Goal: Task Accomplishment & Management: Use online tool/utility

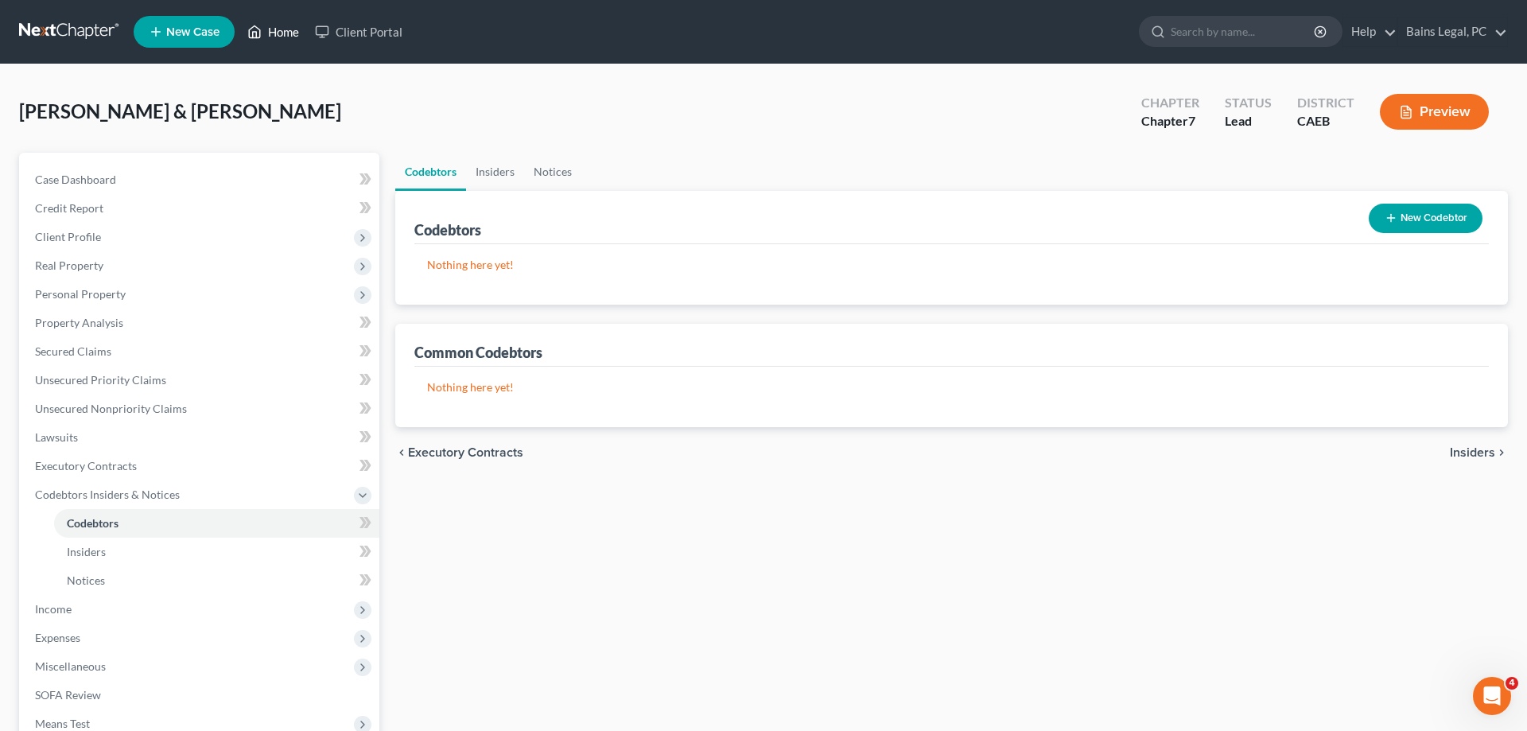
click at [278, 32] on link "Home" at bounding box center [273, 31] width 68 height 29
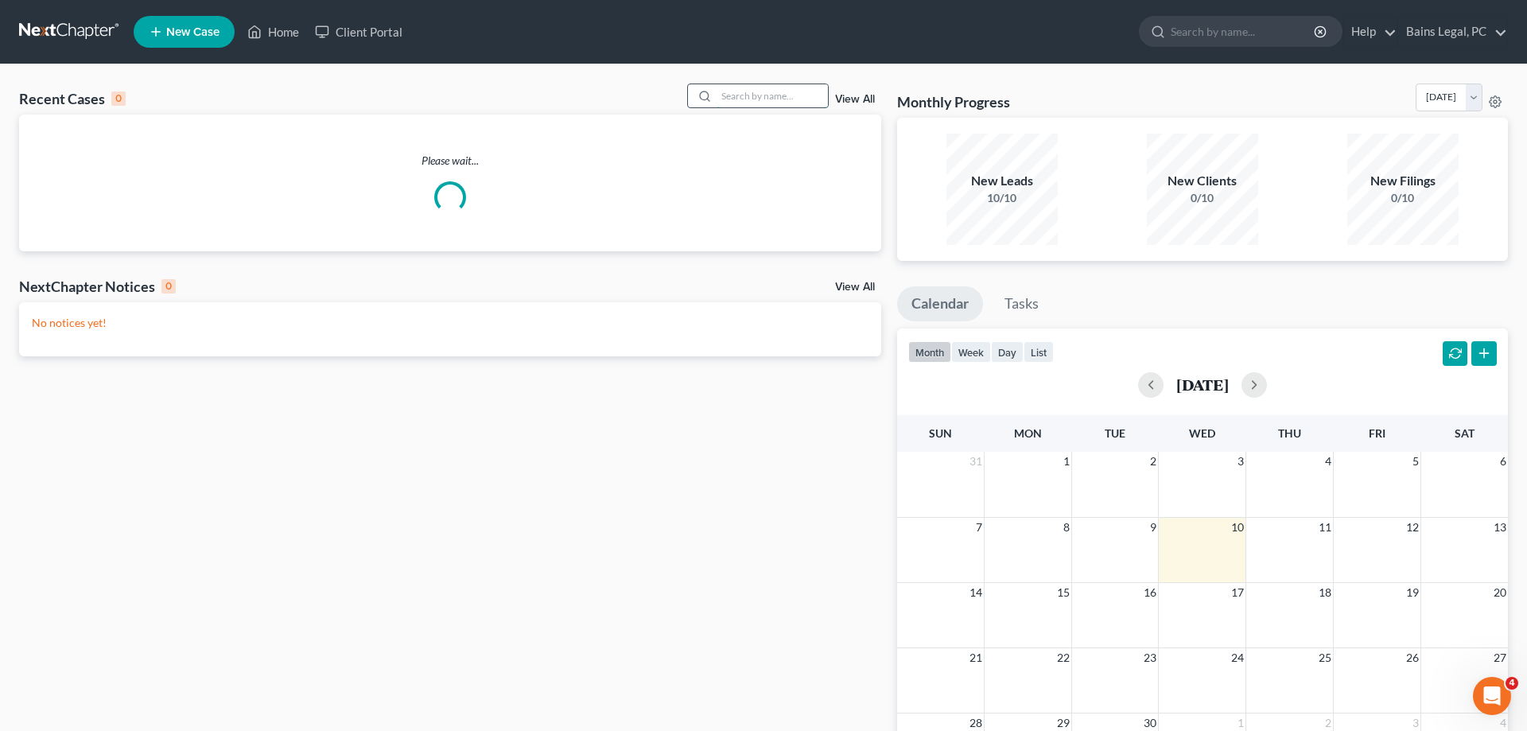
click at [755, 102] on input "search" at bounding box center [772, 95] width 111 height 23
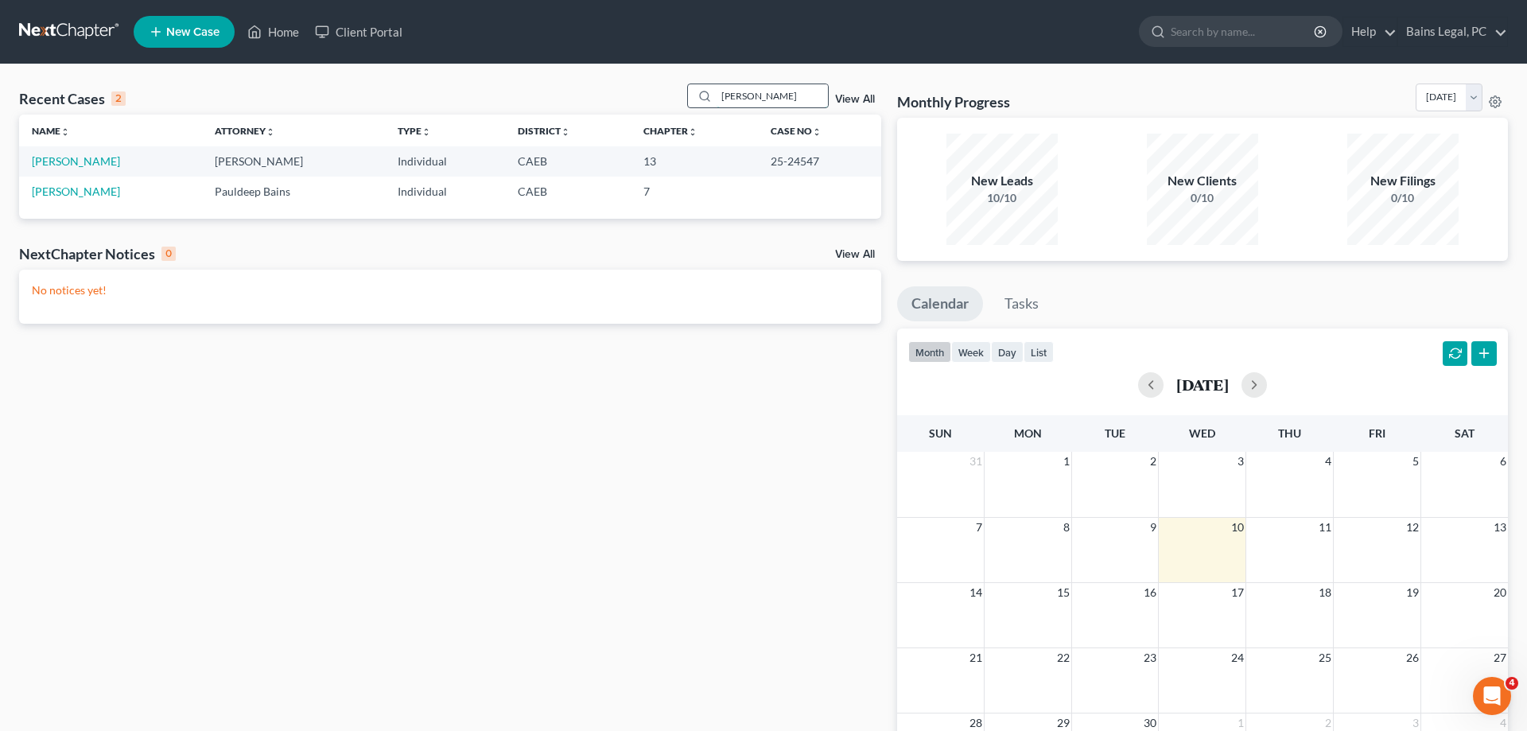
type input "[PERSON_NAME]"
click at [41, 165] on link "[PERSON_NAME]" at bounding box center [76, 161] width 88 height 14
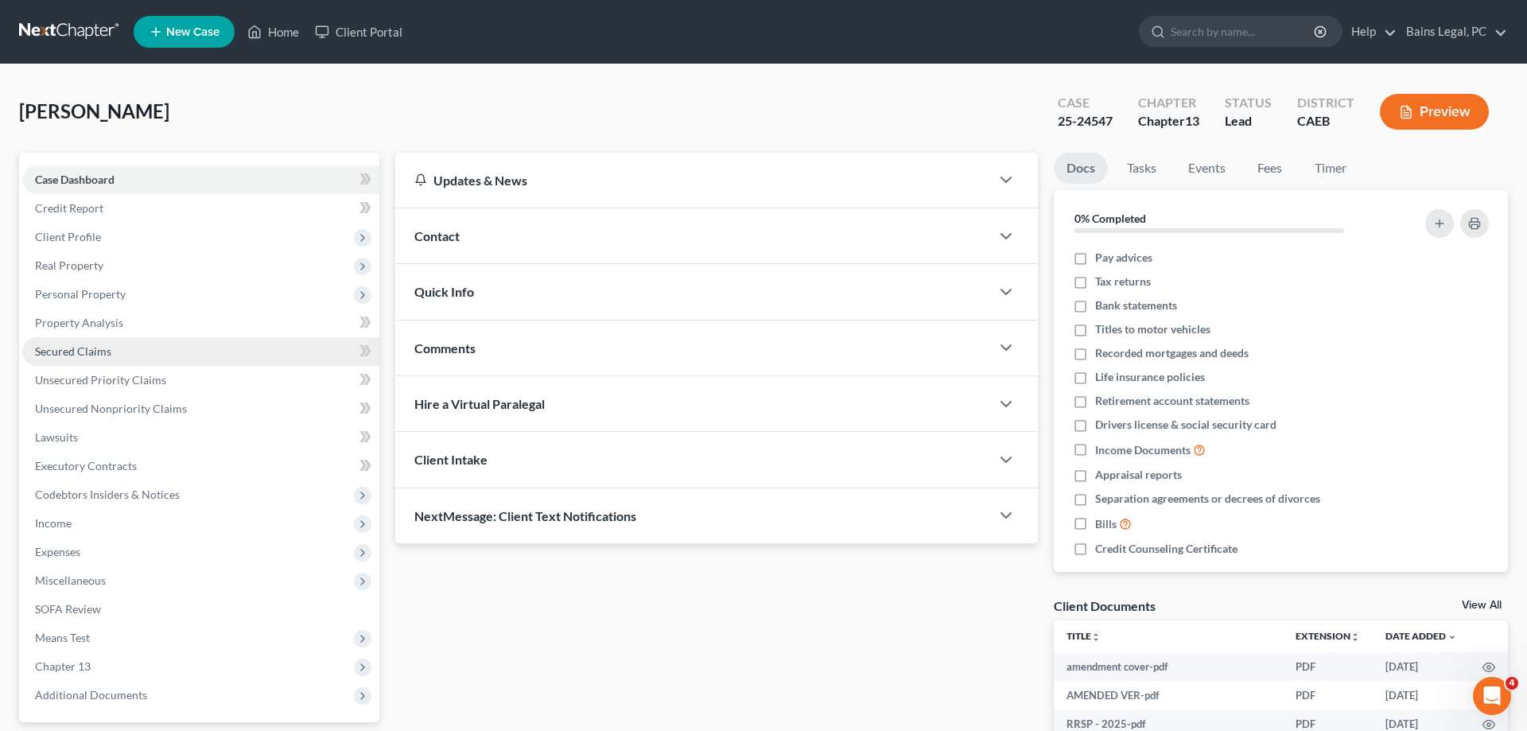
click at [107, 359] on link "Secured Claims" at bounding box center [200, 351] width 357 height 29
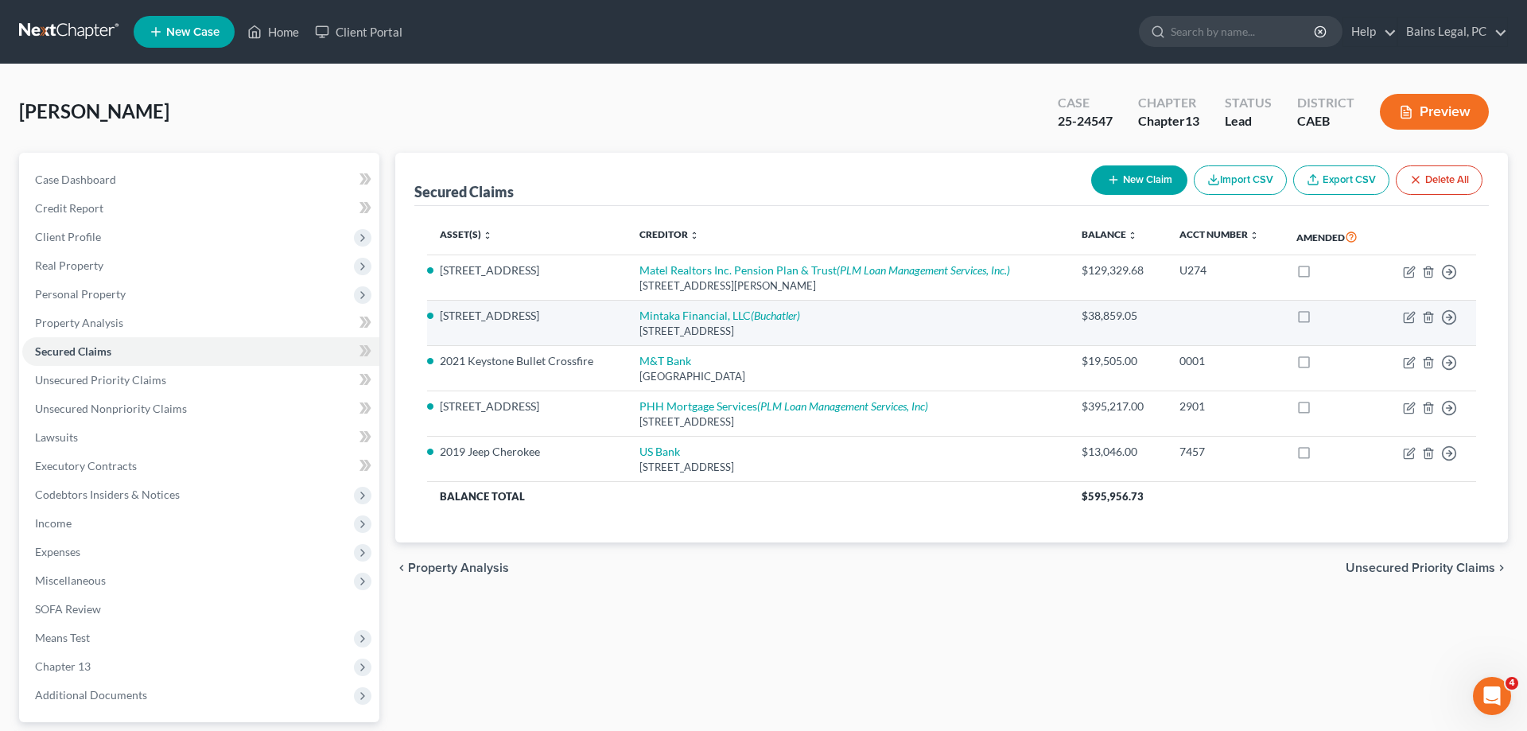
click at [1319, 320] on label at bounding box center [1319, 320] width 0 height 0
click at [1325, 318] on input "checkbox" at bounding box center [1330, 313] width 10 height 10
checkbox input "true"
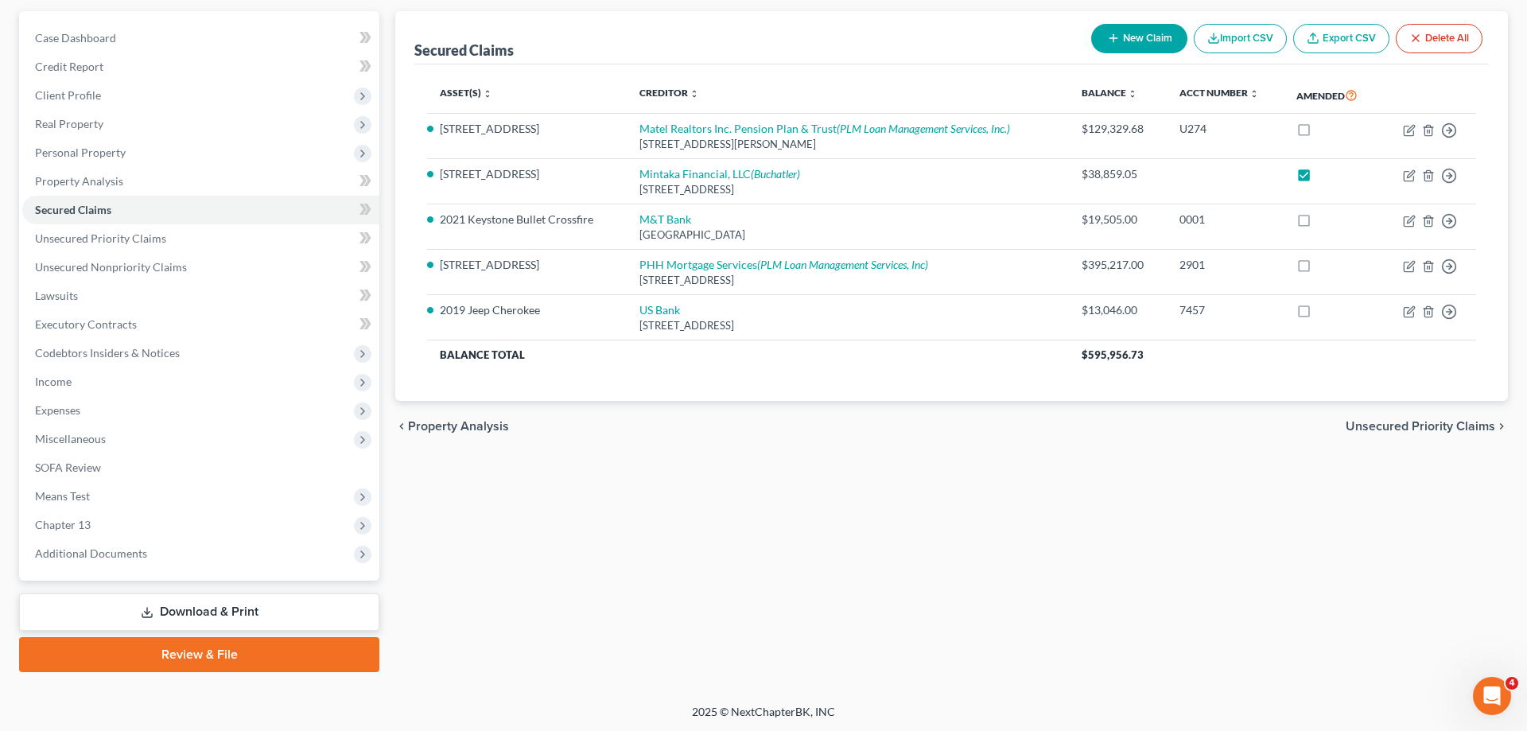
click at [338, 607] on link "Download & Print" at bounding box center [199, 611] width 360 height 37
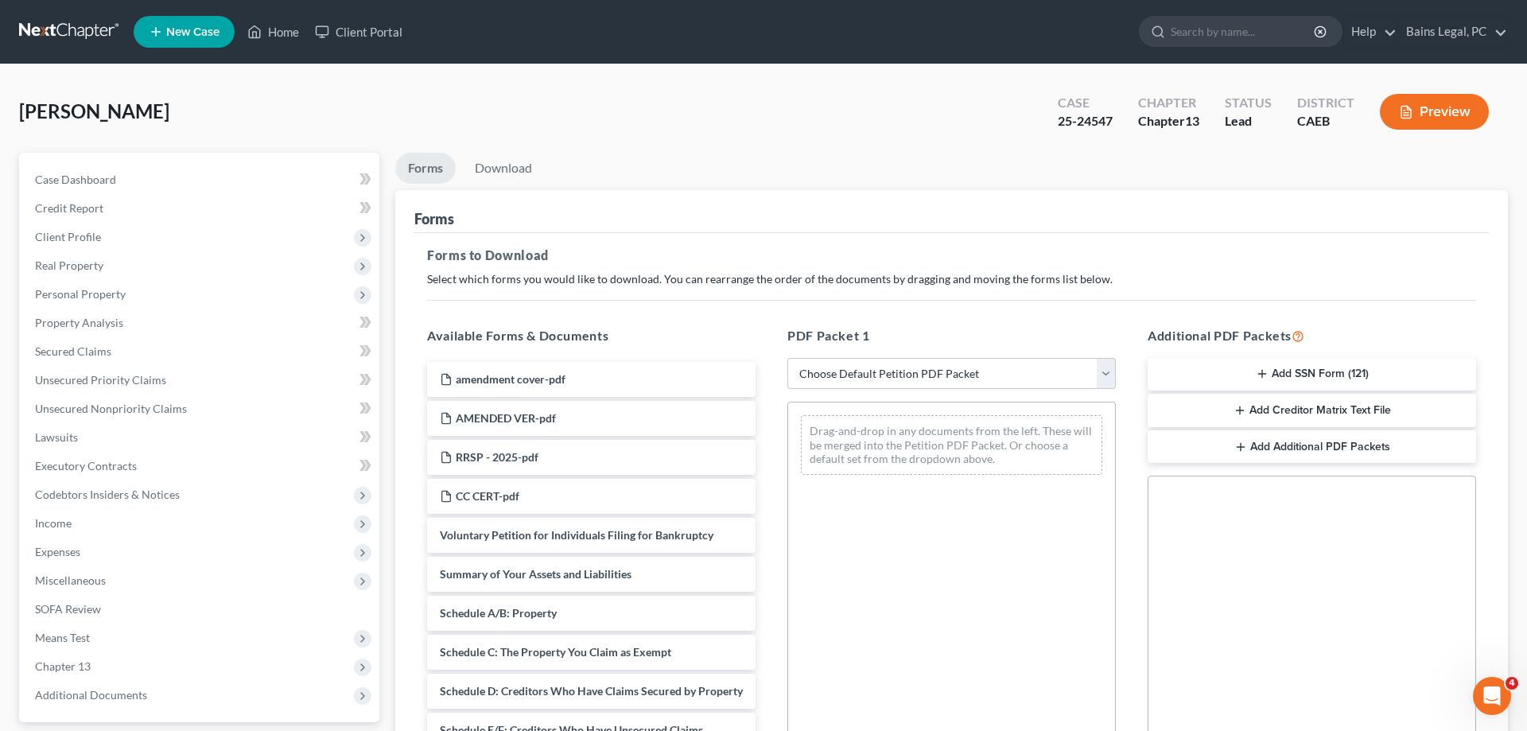
click at [1337, 402] on button "Add Creditor Matrix Text File" at bounding box center [1312, 410] width 328 height 33
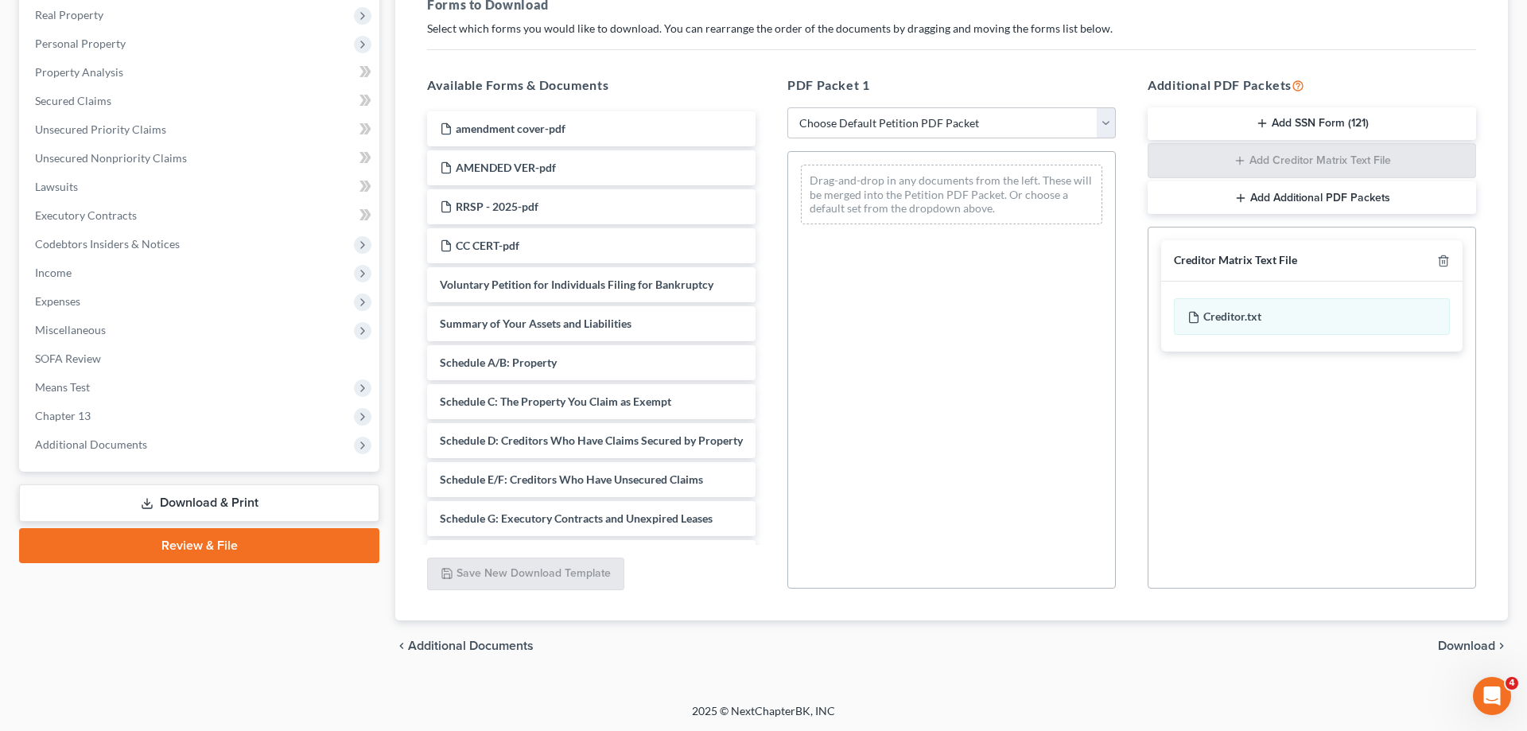
click at [1454, 639] on span "Download" at bounding box center [1466, 645] width 57 height 13
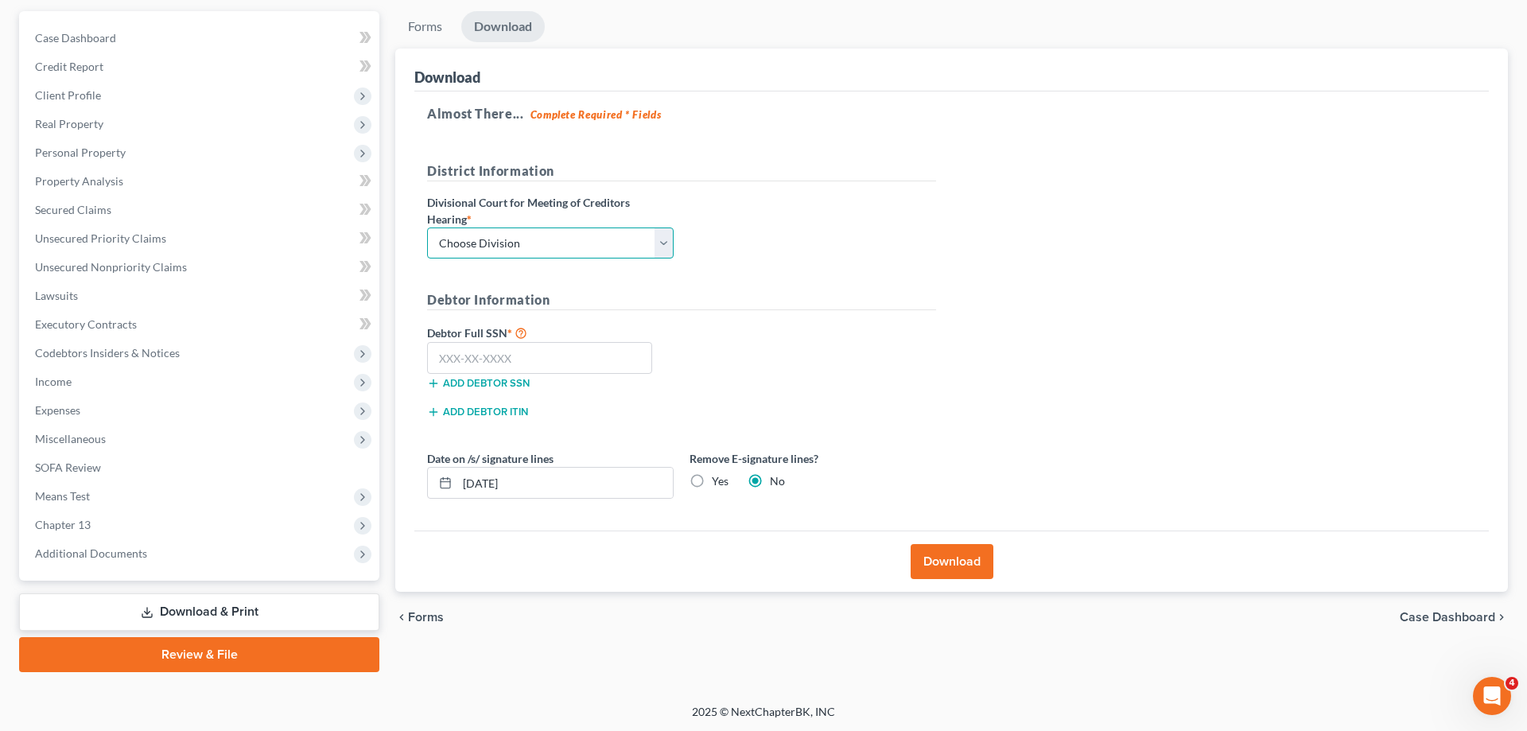
click at [427, 227] on select "Choose Division Fresno Modesto [GEOGRAPHIC_DATA]" at bounding box center [550, 243] width 247 height 32
select select "1"
click option "Modesto" at bounding box center [0, 0] width 0 height 0
click at [509, 359] on input "text" at bounding box center [539, 358] width 225 height 32
type input "111-11-1111"
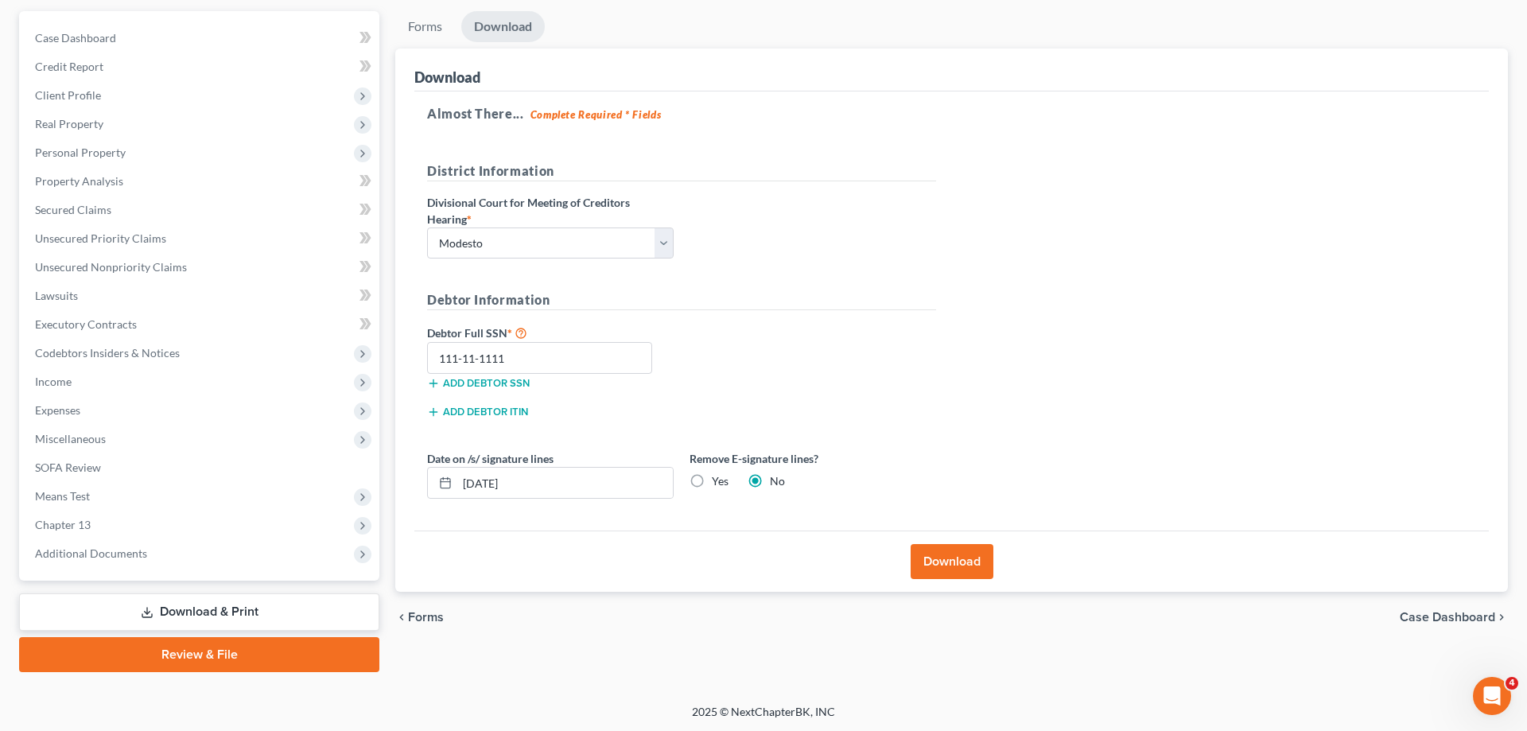
click at [987, 554] on button "Download" at bounding box center [952, 561] width 83 height 35
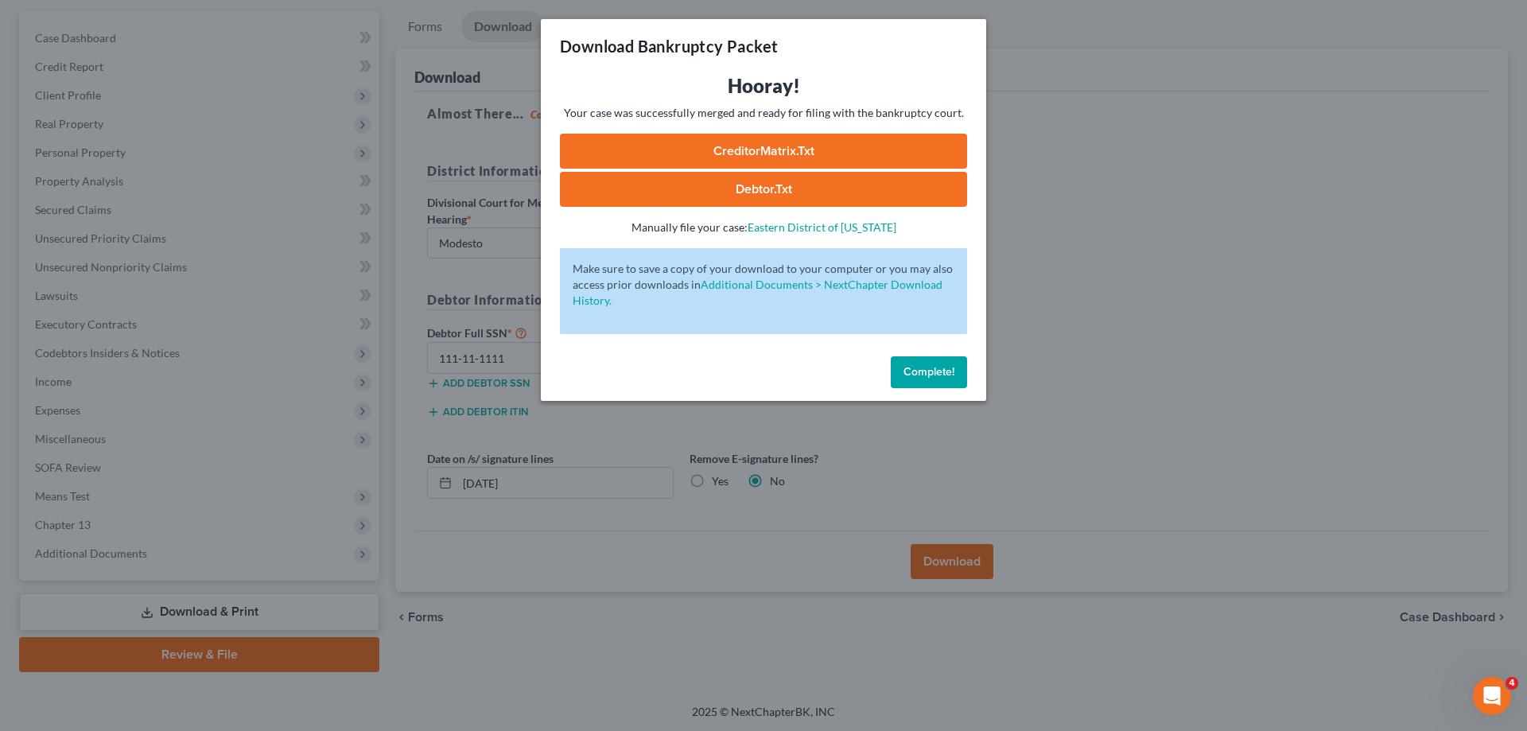
click at [895, 167] on link "CreditorMatrix.txt" at bounding box center [763, 151] width 407 height 35
click at [922, 376] on span "Complete!" at bounding box center [928, 372] width 51 height 14
